Goal: Find specific page/section: Find specific page/section

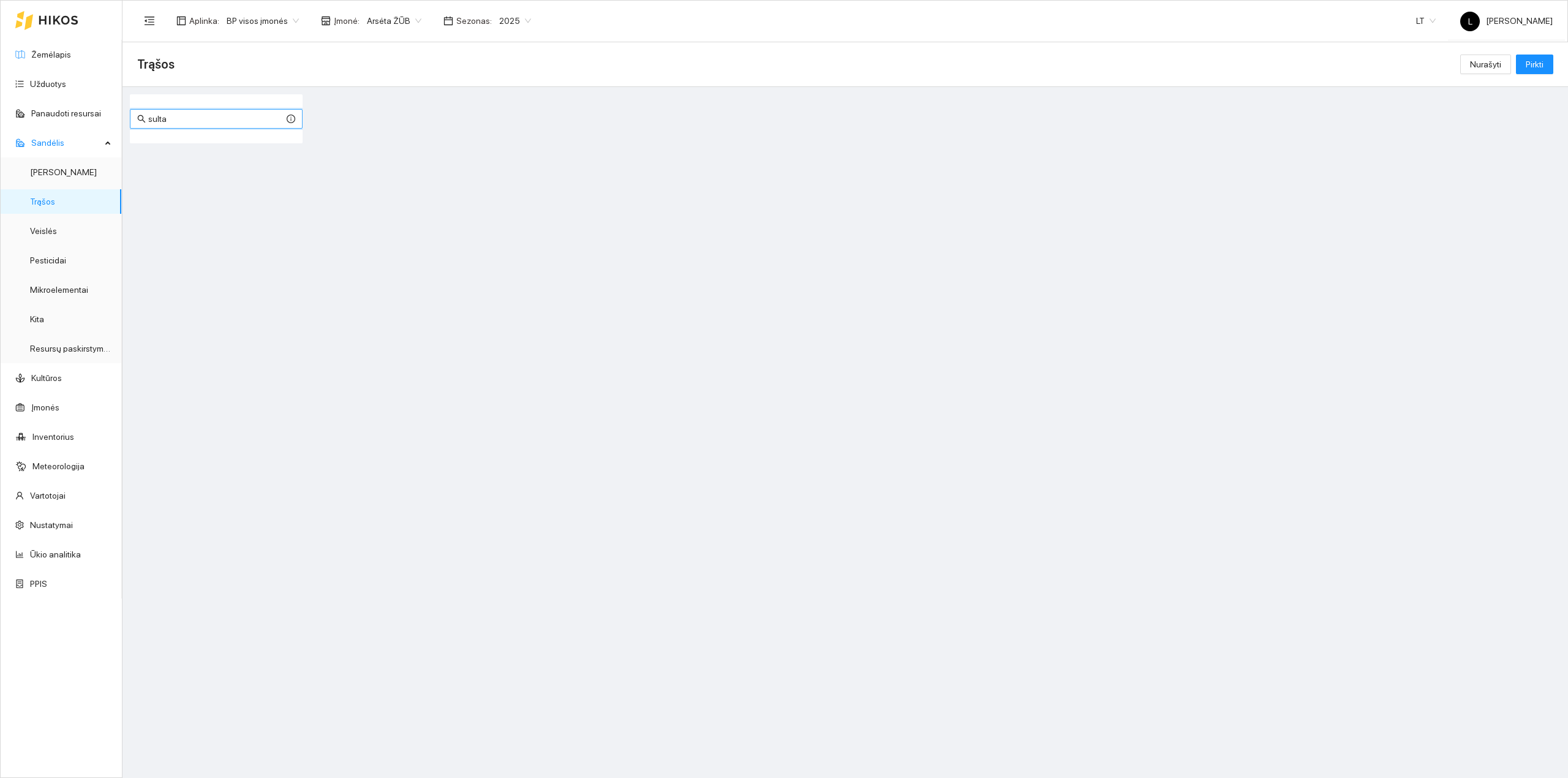
click at [62, 15] on icon at bounding box center [59, 20] width 40 height 10
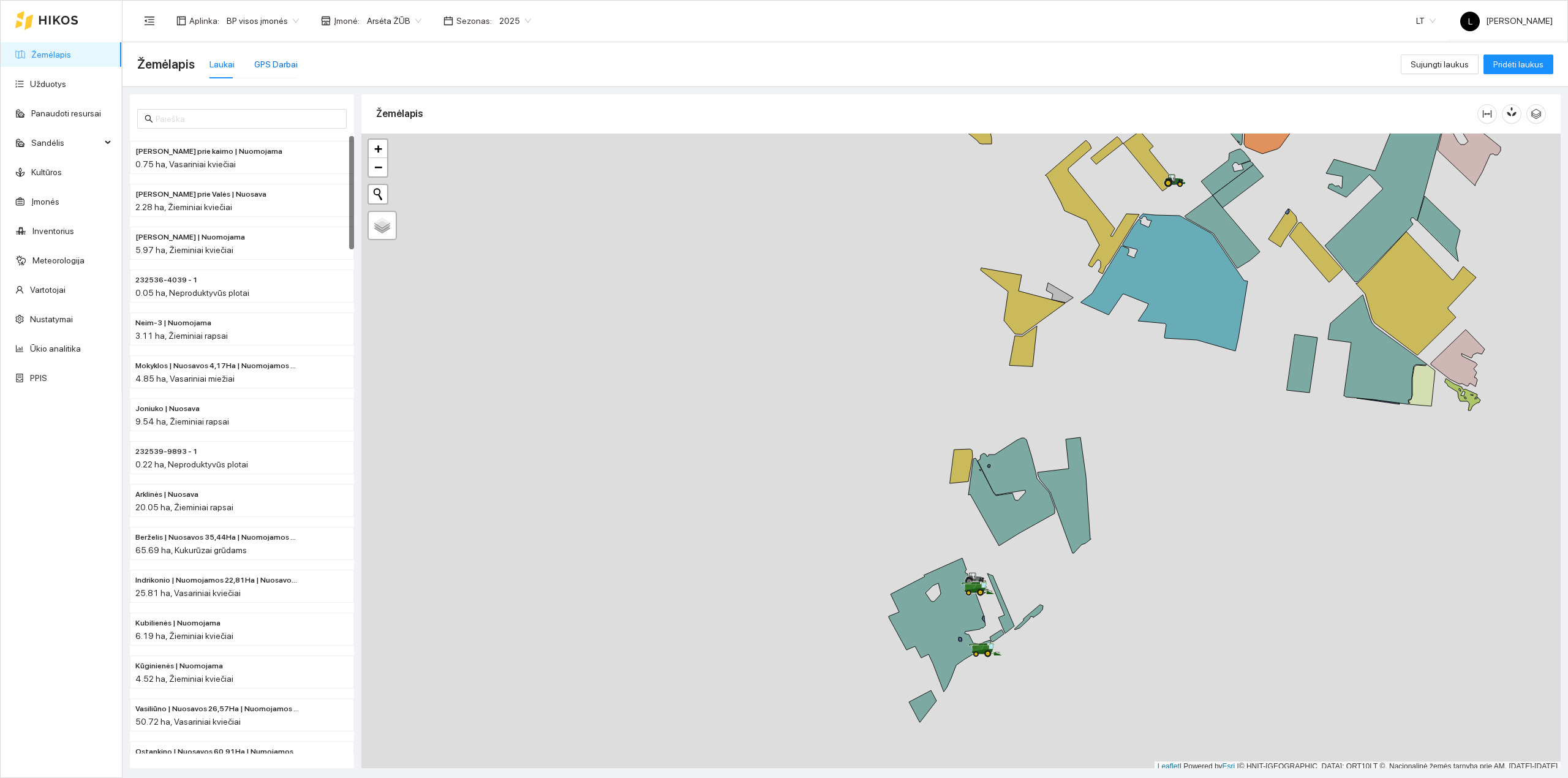
click at [290, 59] on div "GPS Darbai" at bounding box center [276, 64] width 44 height 14
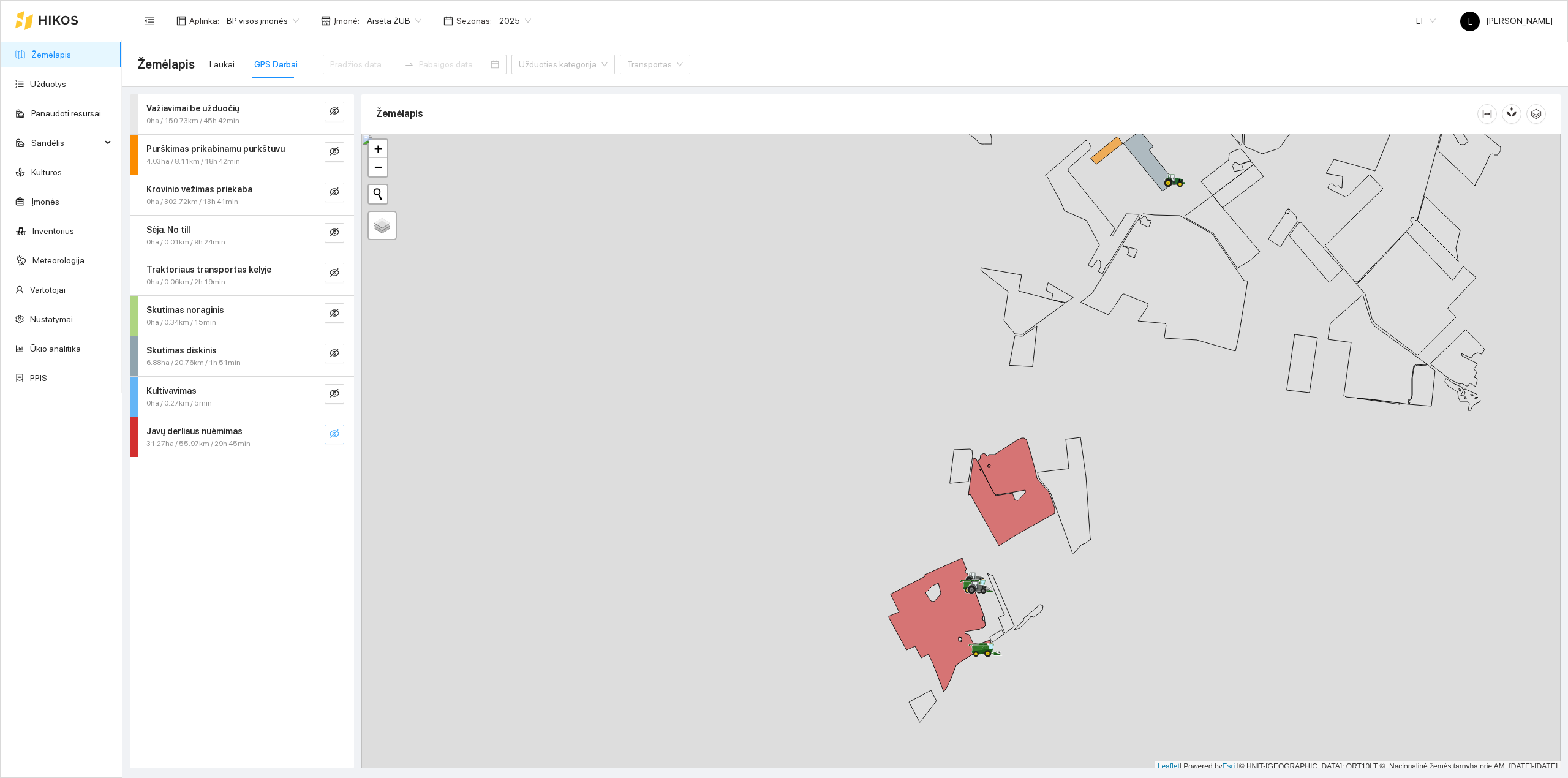
click at [333, 435] on icon "eye-invisible" at bounding box center [334, 434] width 10 height 10
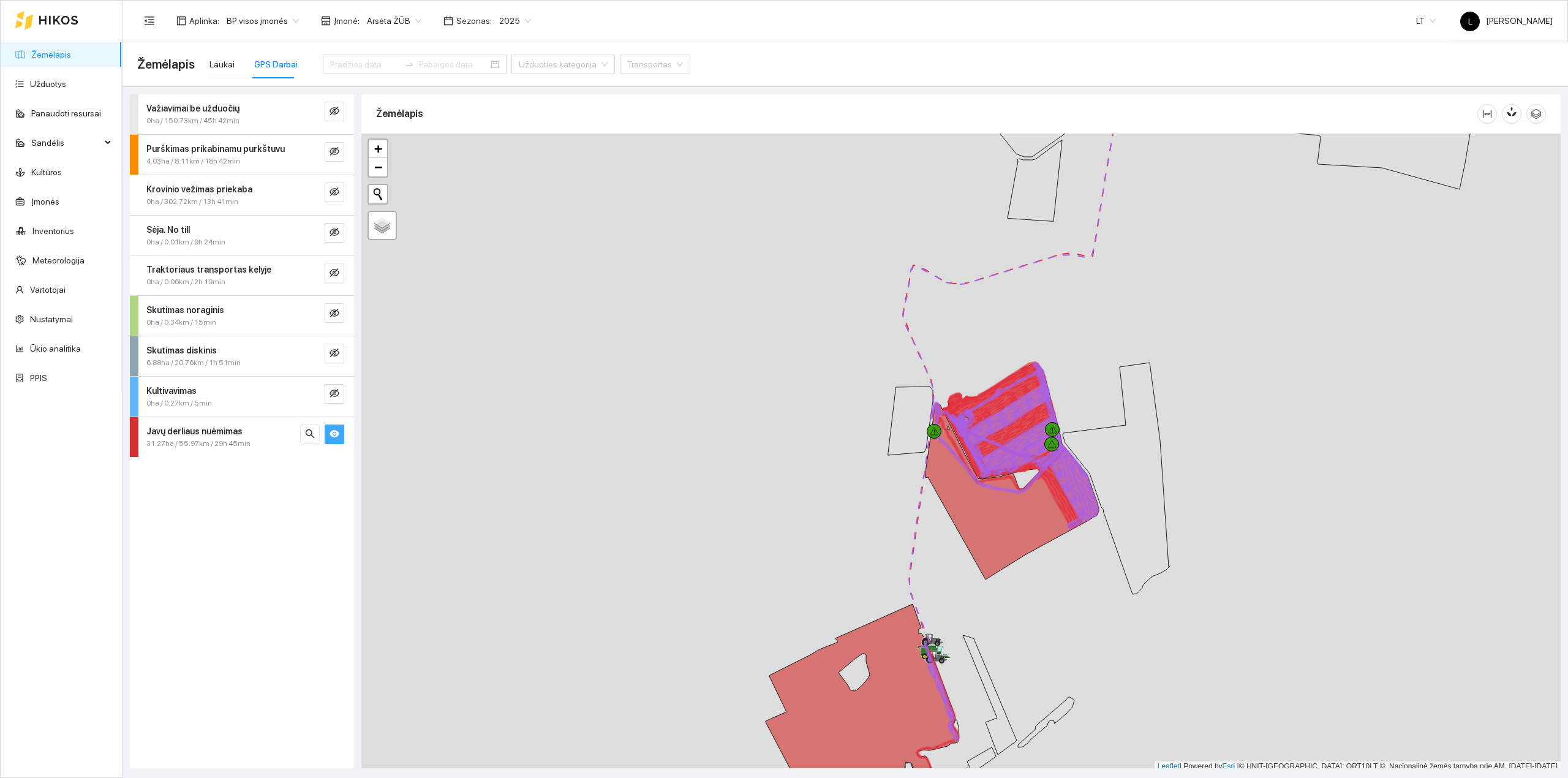
scroll to position [3, 0]
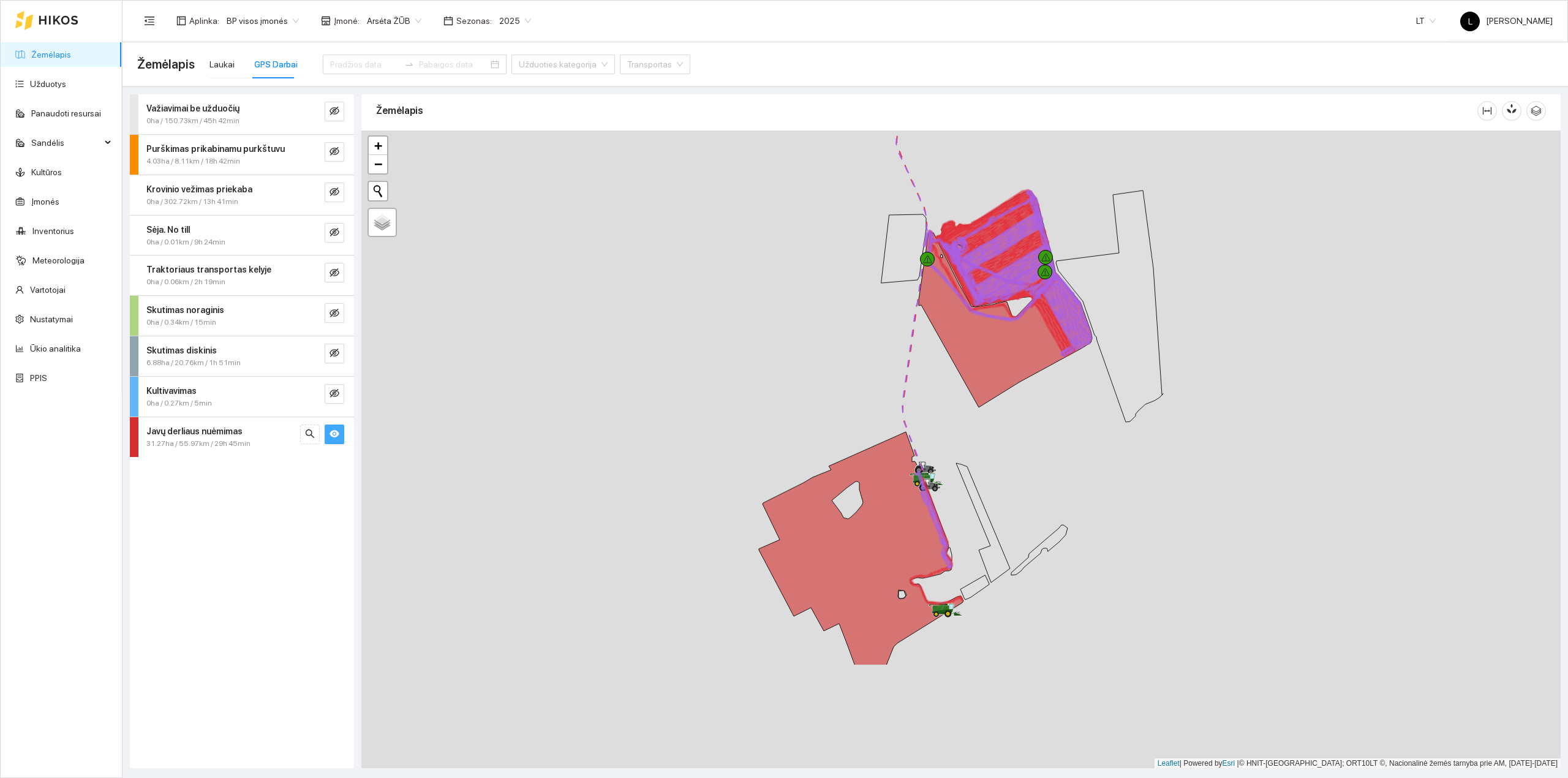
drag, startPoint x: 1011, startPoint y: 599, endPoint x: 1005, endPoint y: 439, distance: 160.1
click at [1006, 420] on div at bounding box center [961, 449] width 1199 height 638
